Goal: Task Accomplishment & Management: Manage account settings

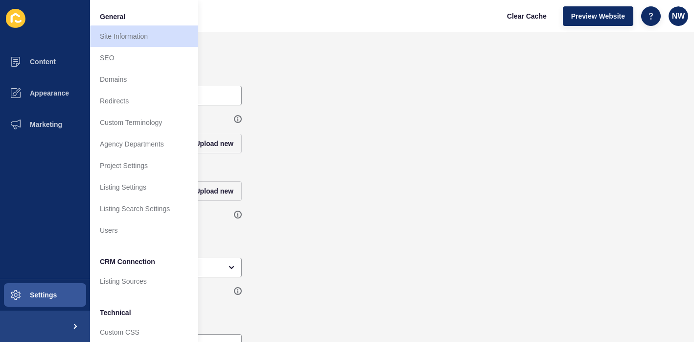
scroll to position [50, 0]
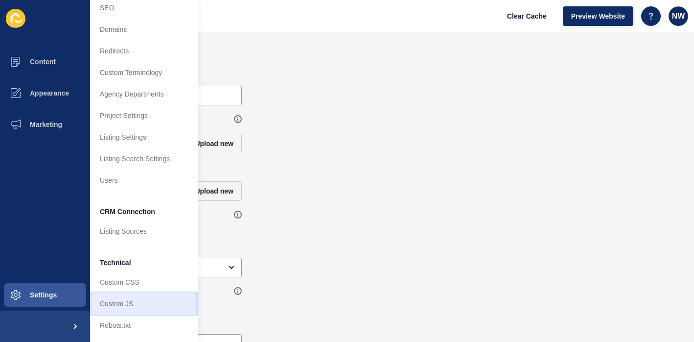
click at [134, 305] on link "Custom JS" at bounding box center [144, 304] width 108 height 22
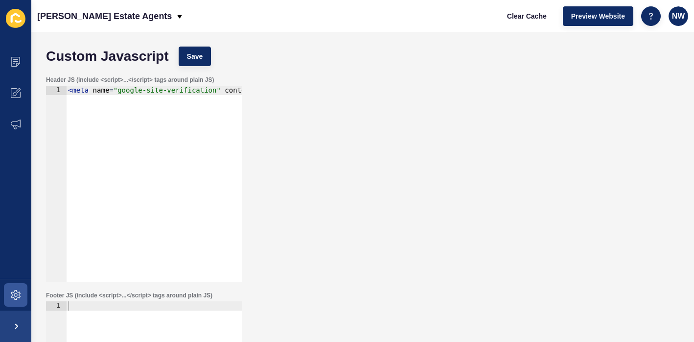
click at [164, 125] on div "< meta name = "google-site-verification" content = "VT3Q8_UhrZvN9_3vZuz5bT9cEE5…" at bounding box center [261, 193] width 390 height 214
click at [90, 117] on div "< meta name = "google-site-verification" content = "VT3Q8_UhrZvN9_3vZuz5bT9cEE5…" at bounding box center [46, 193] width 390 height 214
click at [214, 109] on div "< meta name = "google-site-verification" content = "VT3Q8_UhrZvN9_3vZuz5bT9cEE5…" at bounding box center [46, 193] width 390 height 214
paste textarea "G-02KLD4GJWS"
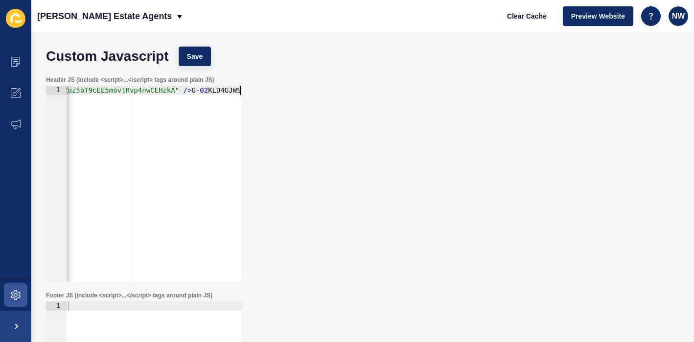
scroll to position [16, 0]
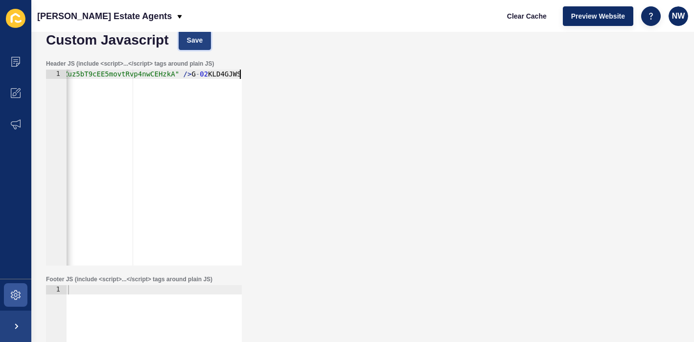
click at [191, 43] on span "Save" at bounding box center [195, 40] width 16 height 10
click at [527, 18] on span "Clear Cache" at bounding box center [527, 16] width 40 height 10
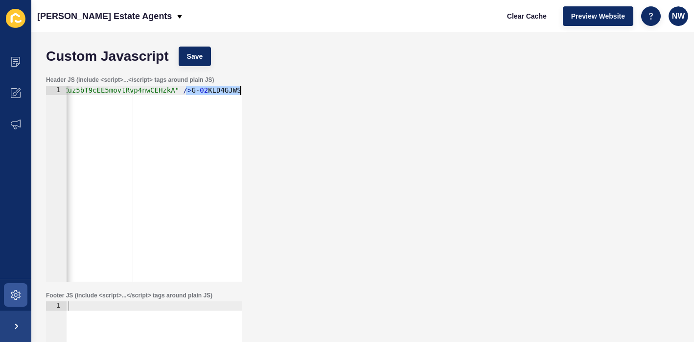
drag, startPoint x: 185, startPoint y: 91, endPoint x: 252, endPoint y: 91, distance: 66.5
click at [252, 91] on div "Header JS (include <script>...</script> tags around plain JS) <meta name="googl…" at bounding box center [362, 178] width 643 height 215
paste textarea "/script>"
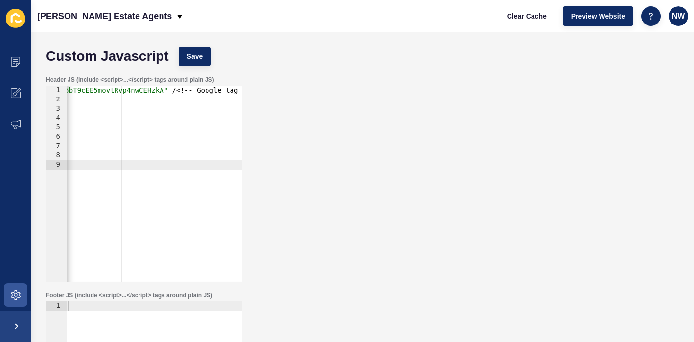
scroll to position [0, 275]
click at [171, 92] on div "< meta name = "google-site-verification" content = "VT3Q8_UhrZvN9_3vZuz5bT9cEE5…" at bounding box center [43, 193] width 505 height 214
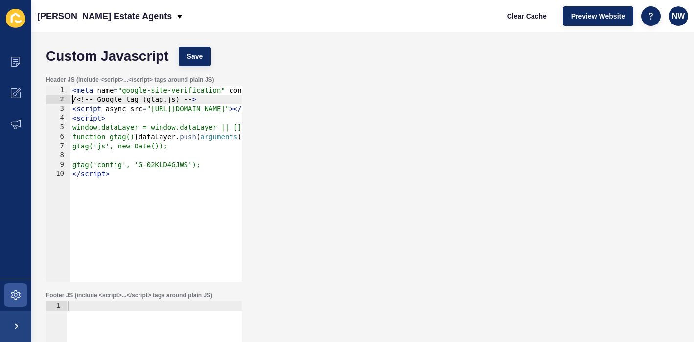
scroll to position [0, 0]
type textarea "/<!-- Google tag (gtag.js) -->"
click at [193, 56] on span "Save" at bounding box center [195, 56] width 16 height 10
click at [508, 16] on span "Clear Cache" at bounding box center [527, 16] width 40 height 10
